Goal: Task Accomplishment & Management: Use online tool/utility

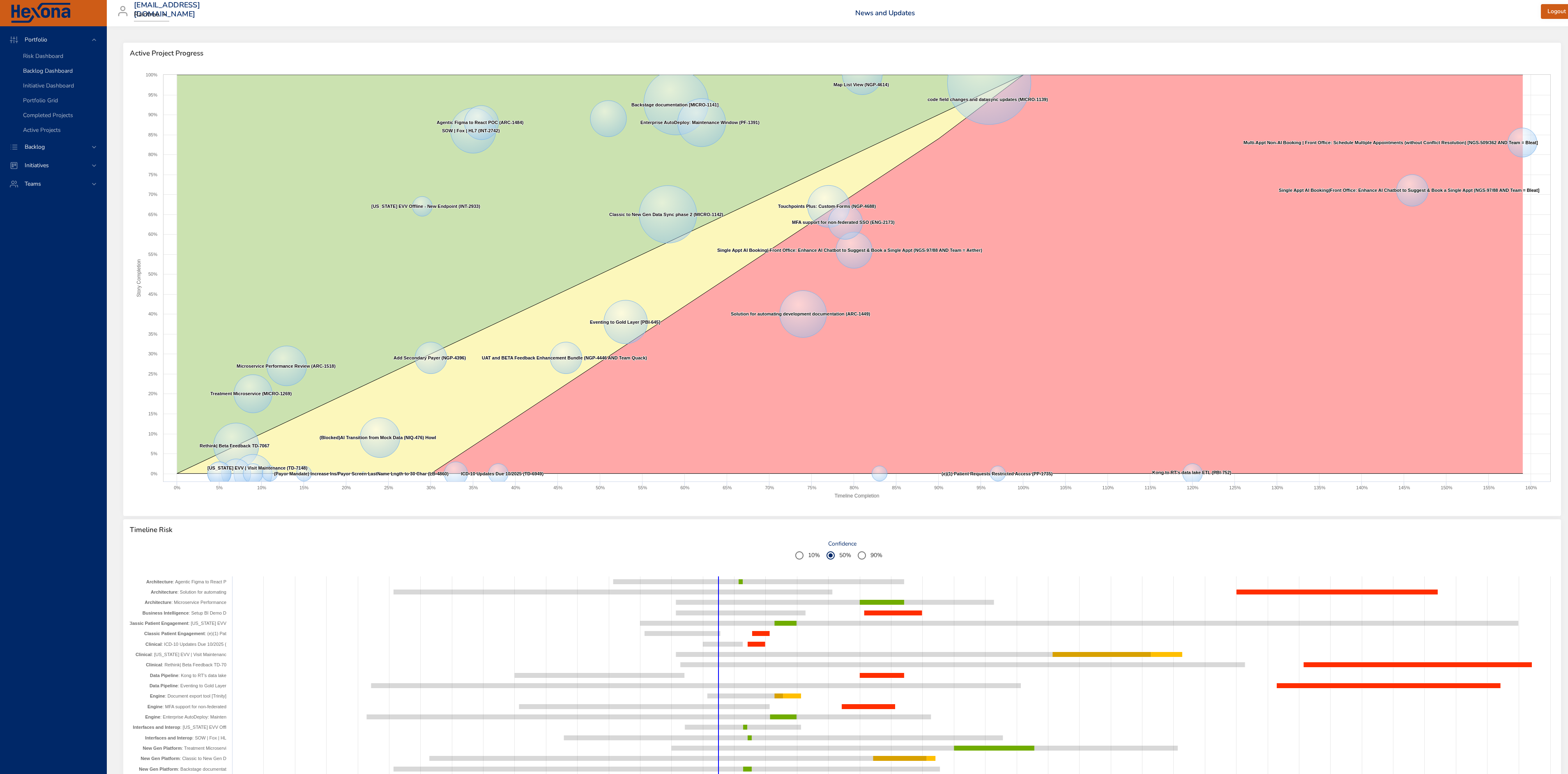
click at [54, 70] on span "Backlog Dashboard" at bounding box center [48, 70] width 50 height 8
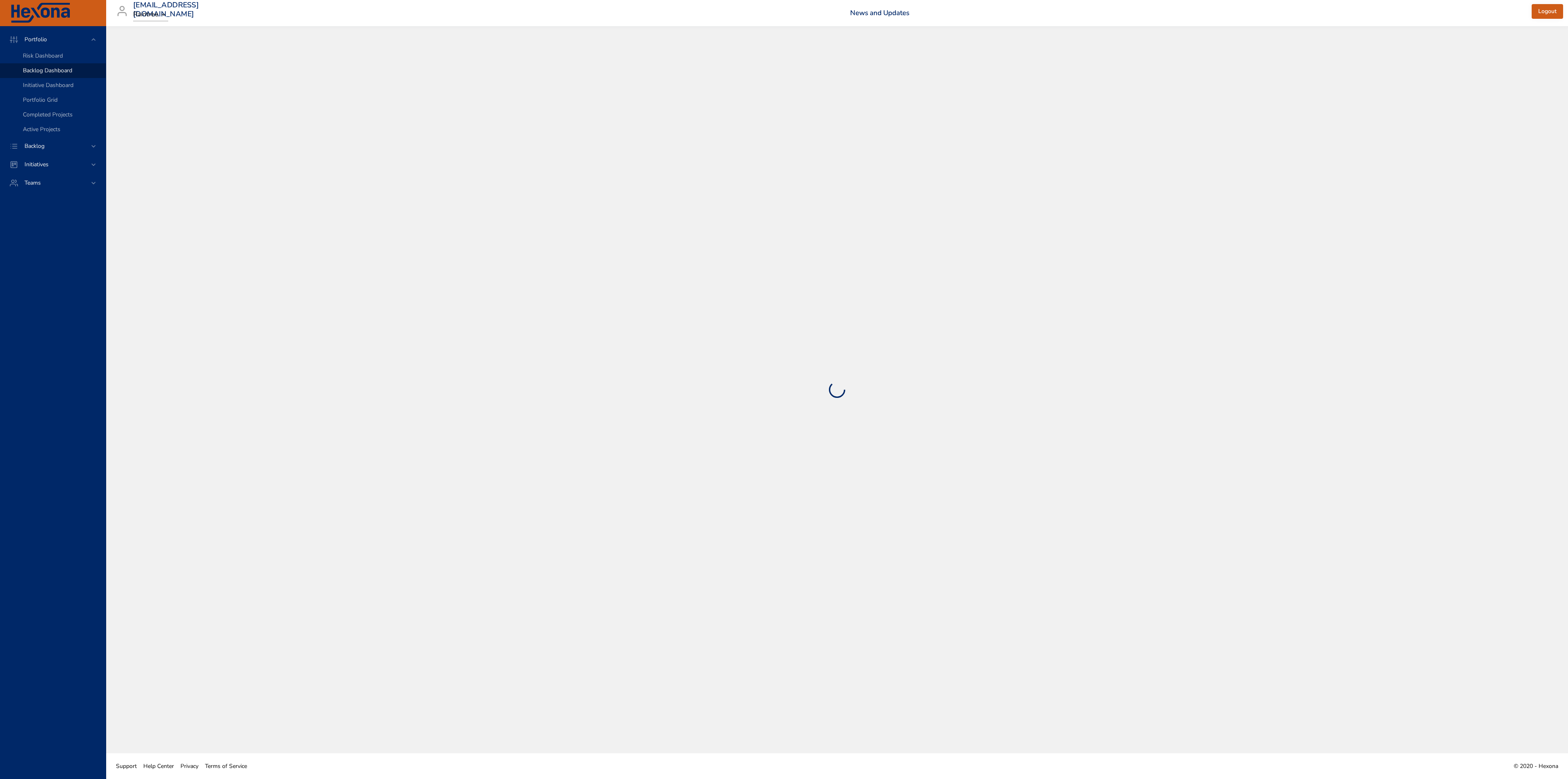
select select "***"
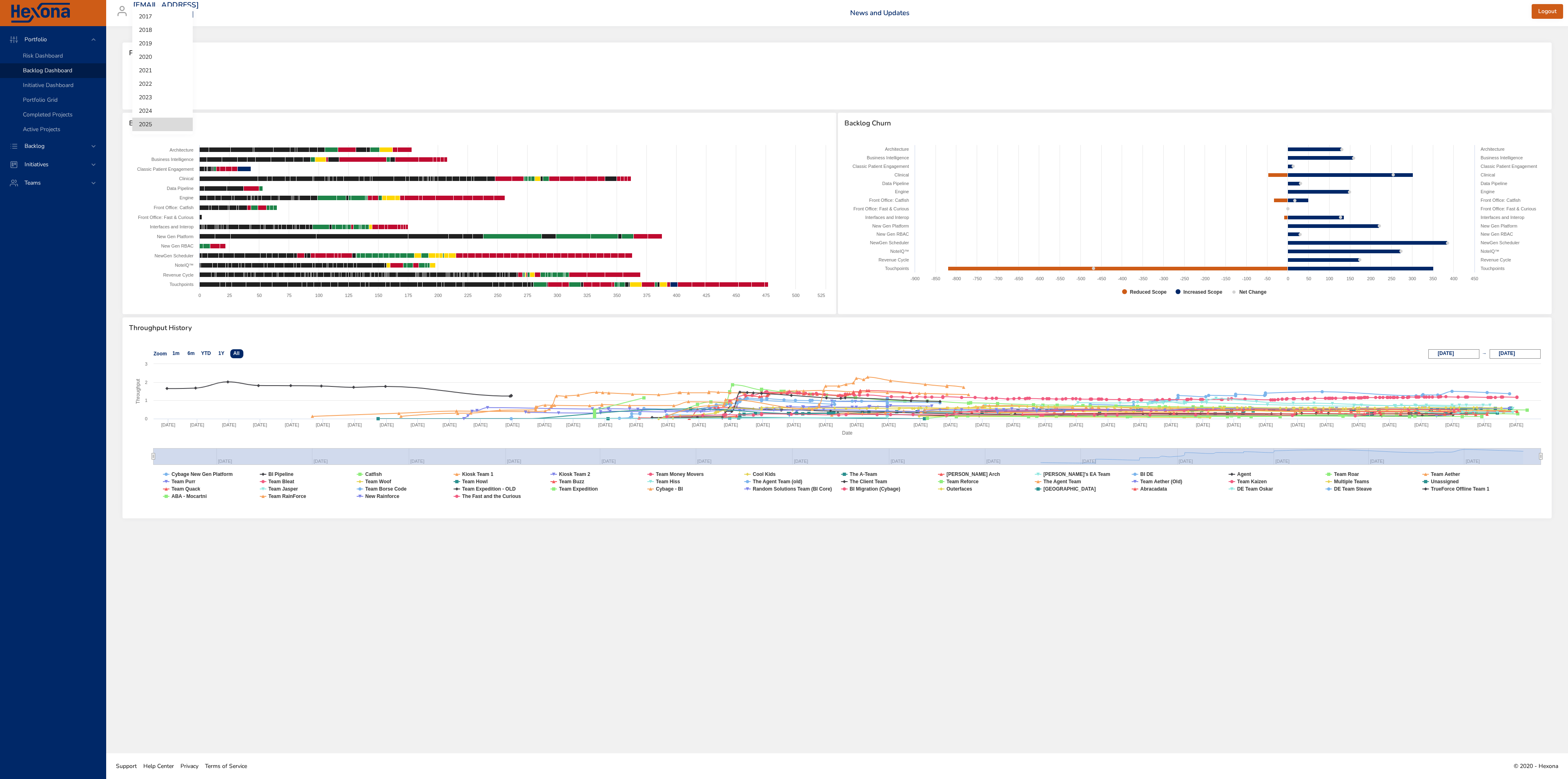
click at [157, 85] on body "Portfolio Risk Dashboard Backlog Dashboard Initiative Dashboard Portfolio Grid …" at bounding box center [784, 389] width 1568 height 779
click at [44, 145] on div at bounding box center [784, 389] width 1568 height 779
click at [44, 145] on div "2017 2018 2019 2020 2021 2022 2023 2024 2025" at bounding box center [784, 389] width 1568 height 779
click at [44, 145] on span "Backlog" at bounding box center [35, 146] width 33 height 8
click at [51, 70] on span "Backlog Details" at bounding box center [43, 74] width 39 height 8
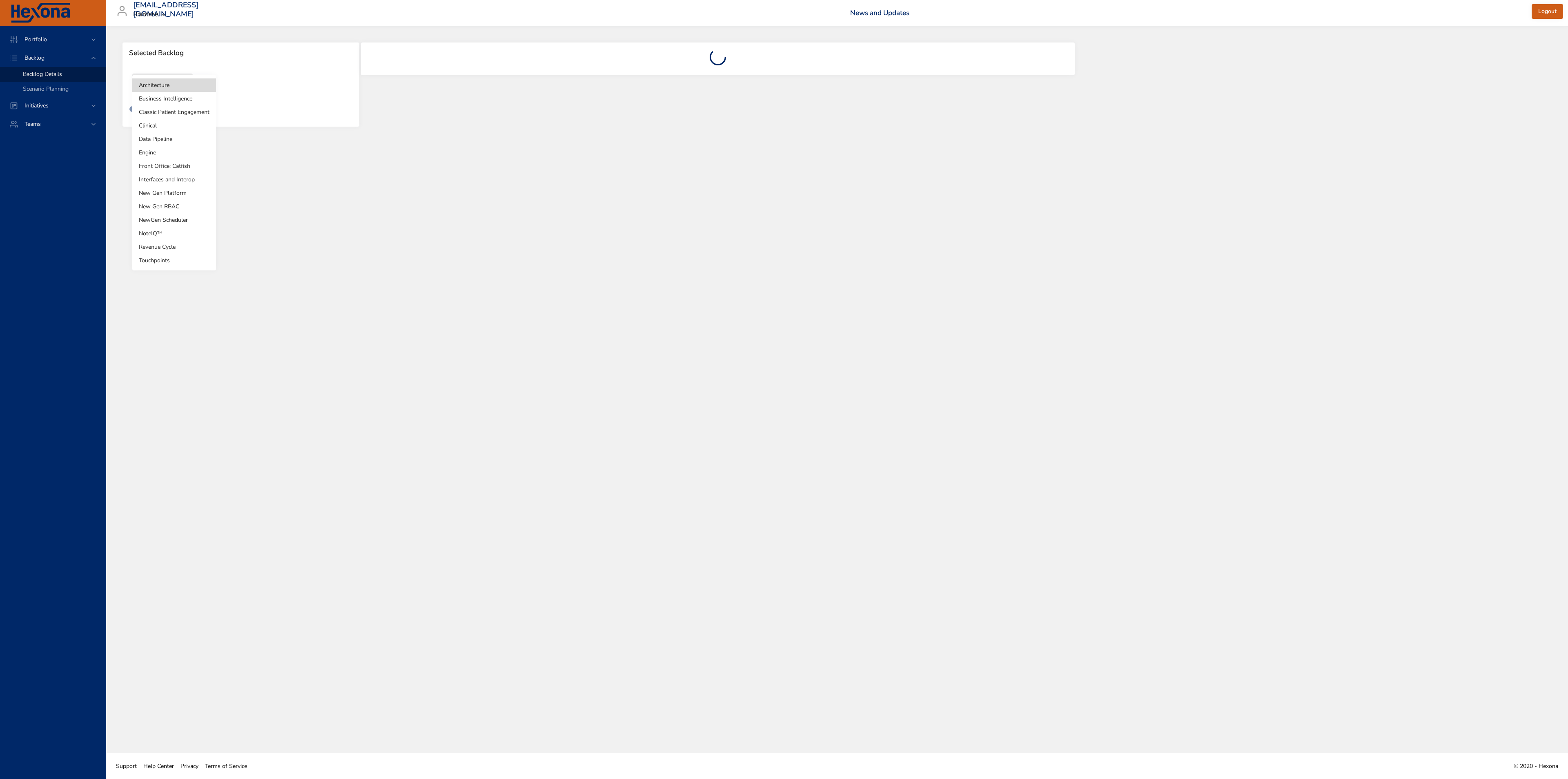
click at [157, 77] on body "Portfolio Backlog Backlog Details Scenario Planning Initiatives Teams [EMAIL_AD…" at bounding box center [784, 389] width 1568 height 779
click at [155, 100] on li "Business Intelligence" at bounding box center [174, 99] width 84 height 13
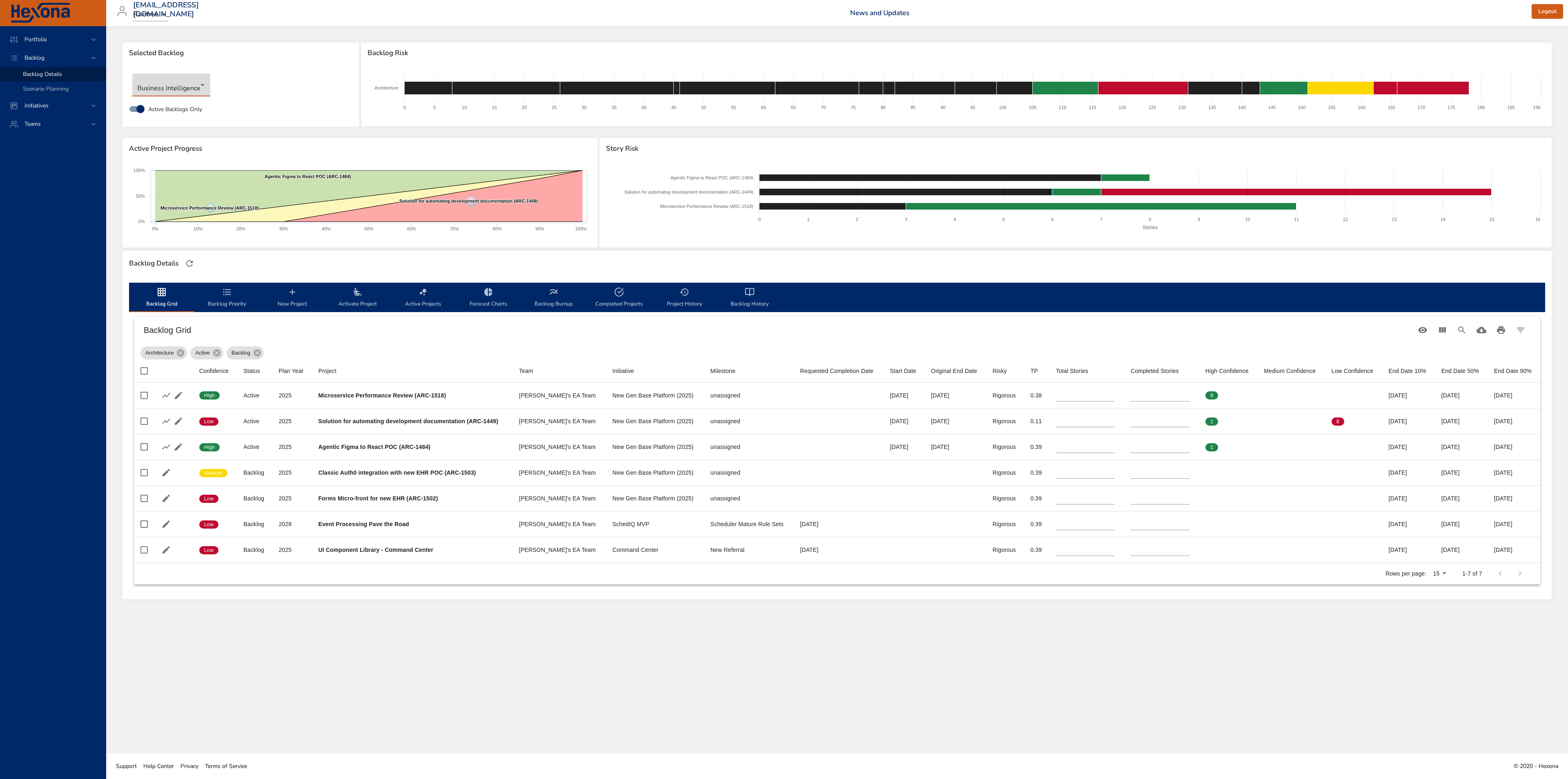
type input "*"
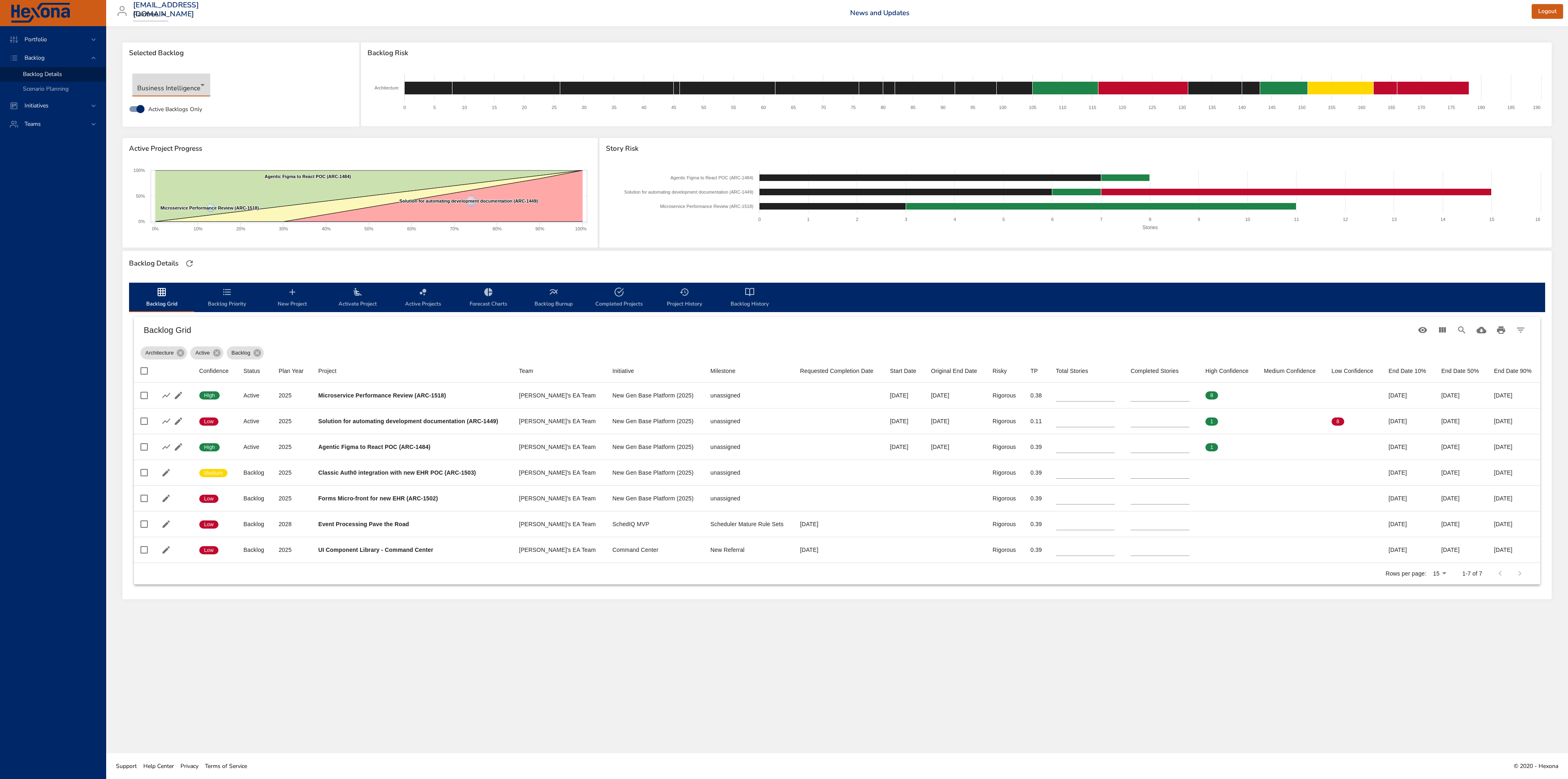
type input "*"
type input "**"
type input "*"
type input "**"
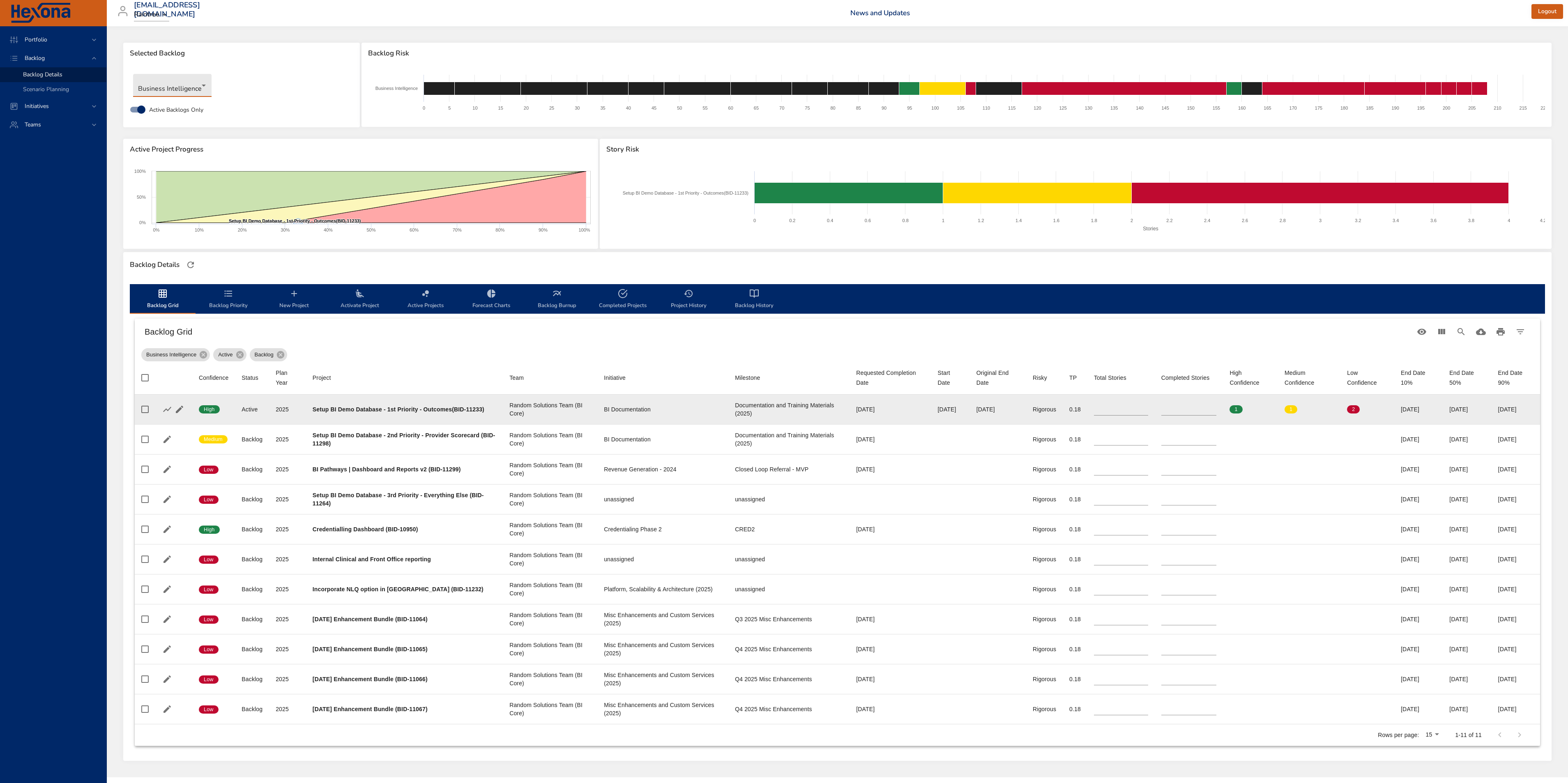
type input "*"
click at [1212, 406] on input "*" at bounding box center [1188, 410] width 56 height 12
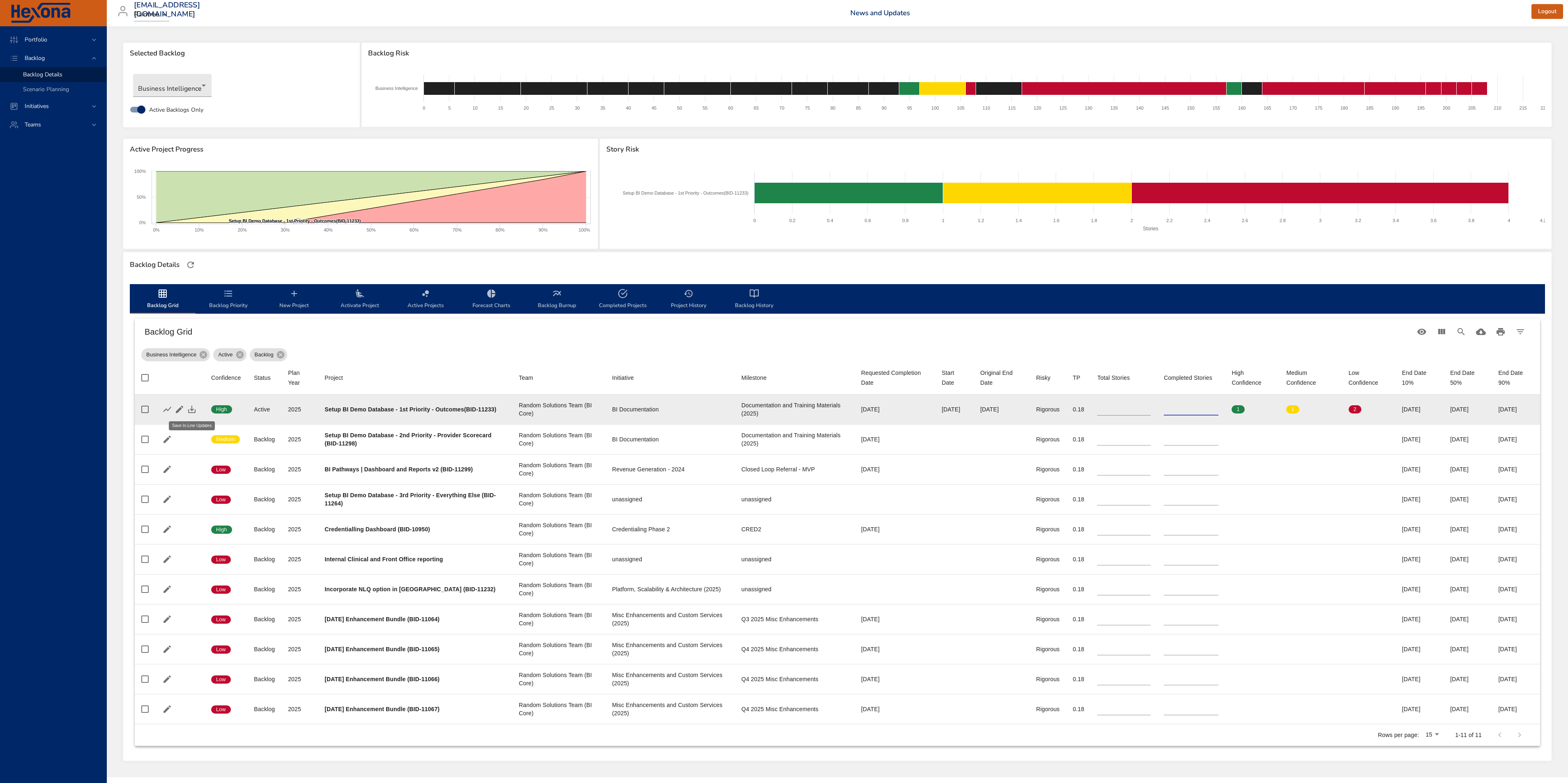
click at [195, 410] on icon "button" at bounding box center [192, 410] width 7 height 7
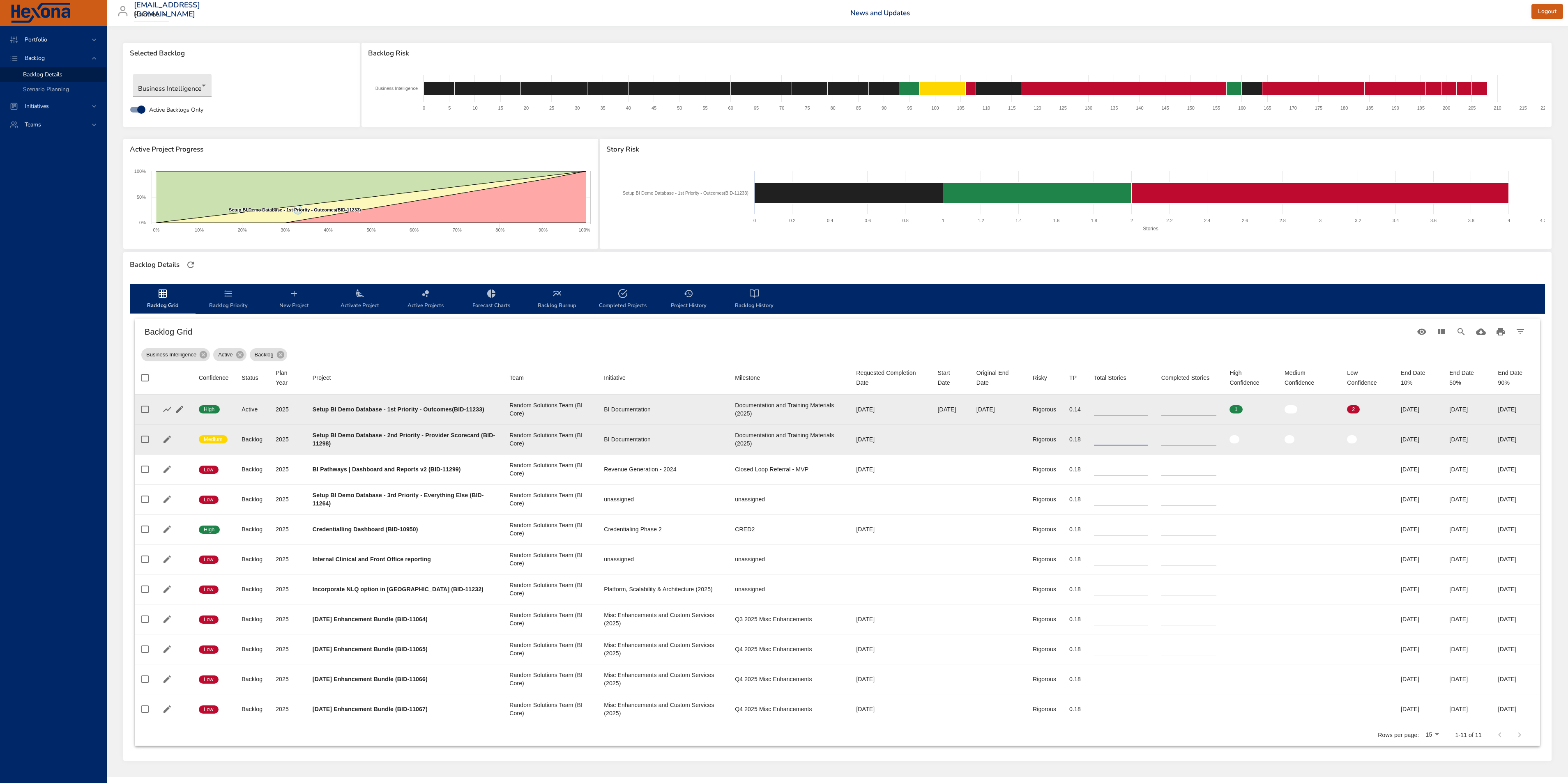
click at [1134, 443] on input "*" at bounding box center [1120, 440] width 54 height 12
click at [1135, 443] on input "*" at bounding box center [1120, 440] width 54 height 12
click at [1134, 443] on input "*" at bounding box center [1120, 440] width 54 height 12
type input "*"
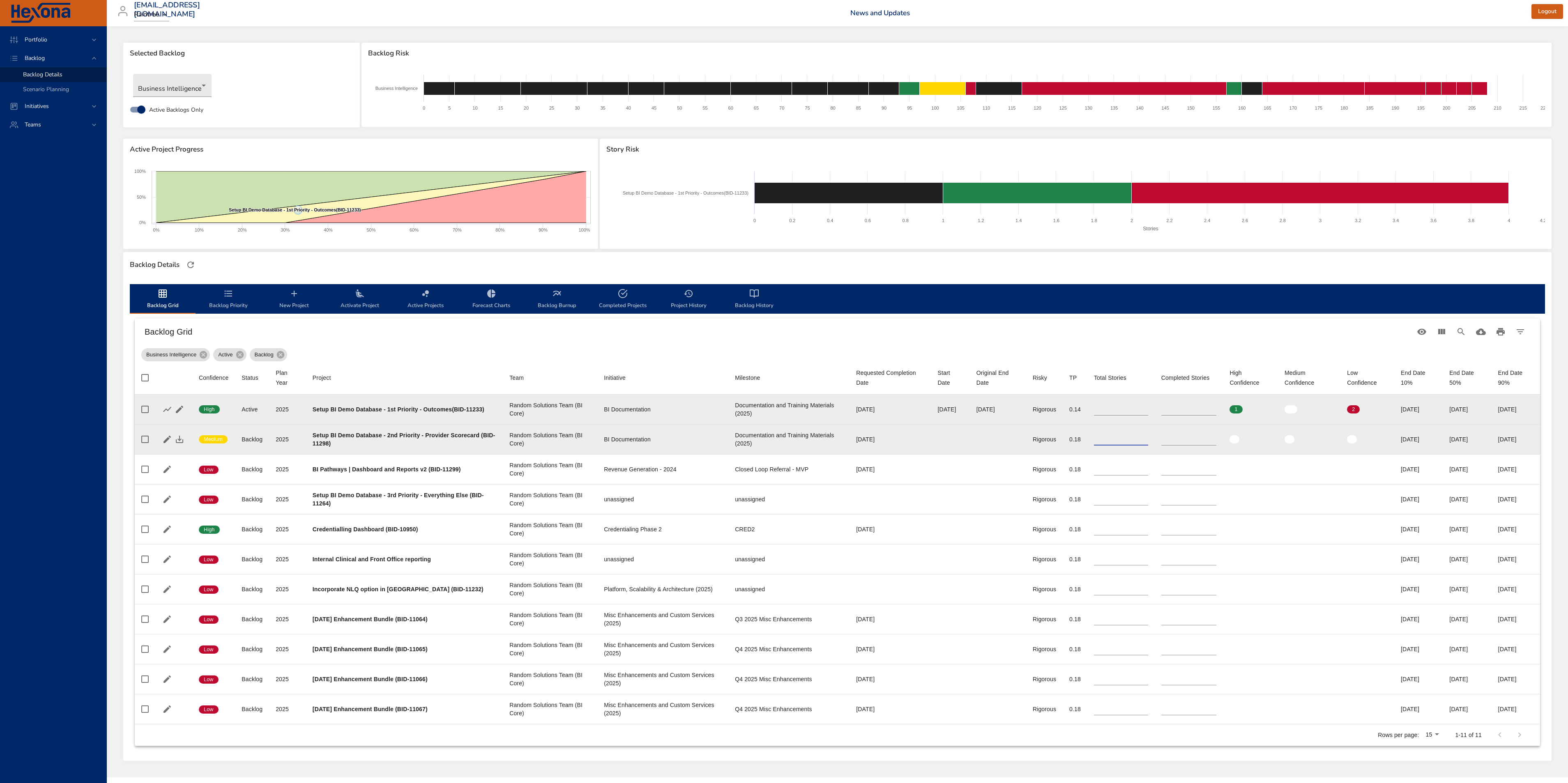
click at [1134, 442] on input "*" at bounding box center [1120, 440] width 54 height 12
click at [180, 440] on icon "button" at bounding box center [179, 440] width 7 height 7
click at [68, 446] on div "Portfolio Backlog Backlog Details Scenario Planning Initiatives Teams" at bounding box center [53, 405] width 107 height 757
